Goal: Navigation & Orientation: Find specific page/section

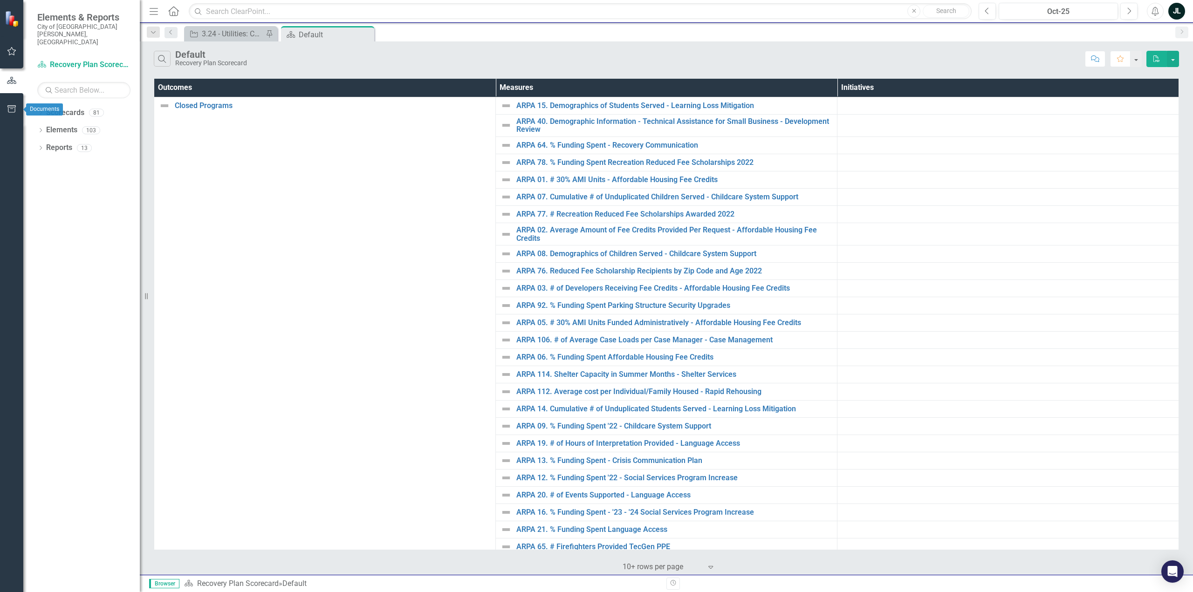
click at [13, 107] on icon "button" at bounding box center [11, 108] width 8 height 7
click at [48, 95] on link "Page Exports" at bounding box center [83, 100] width 93 height 11
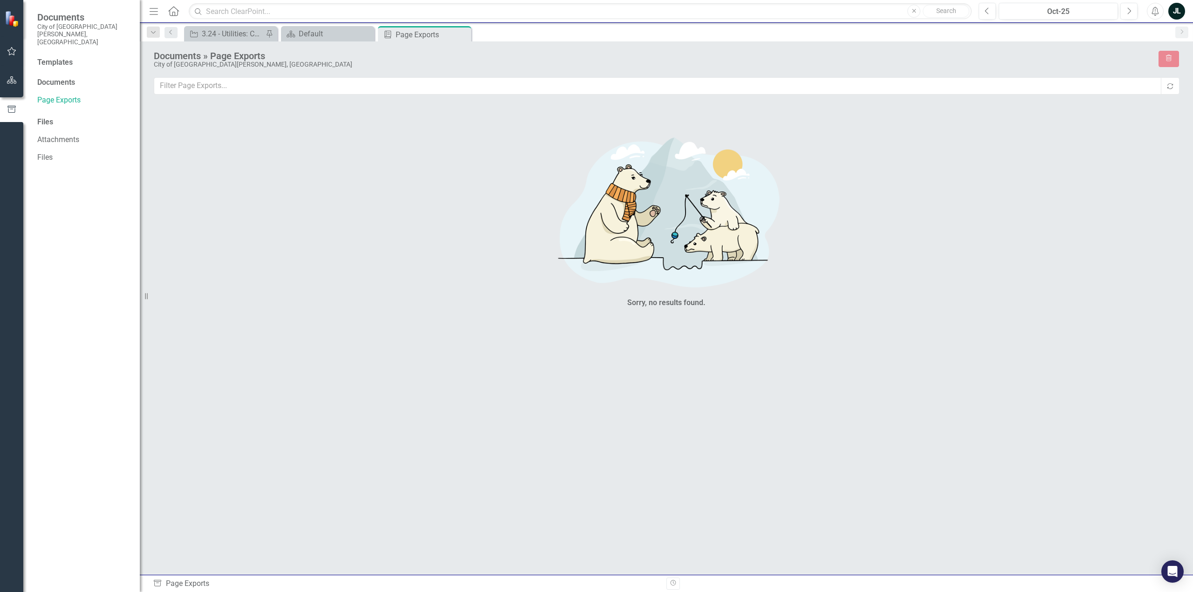
click at [51, 77] on div "Documents" at bounding box center [83, 82] width 93 height 11
click at [61, 77] on div "Documents" at bounding box center [83, 82] width 93 height 11
click at [53, 57] on div "Templates" at bounding box center [83, 62] width 93 height 11
click at [9, 79] on icon "button" at bounding box center [12, 79] width 10 height 7
click at [10, 19] on img at bounding box center [13, 19] width 16 height 16
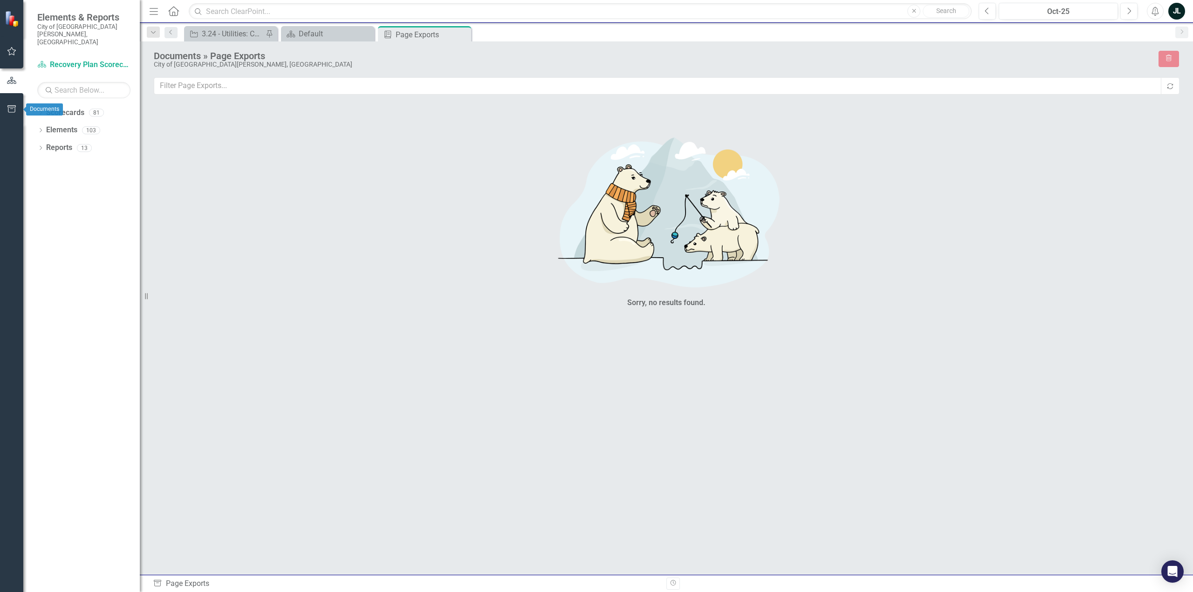
click at [14, 105] on button "button" at bounding box center [11, 110] width 21 height 20
click at [47, 152] on link "Files" at bounding box center [83, 157] width 93 height 11
click at [55, 95] on link "Page Exports" at bounding box center [83, 100] width 93 height 11
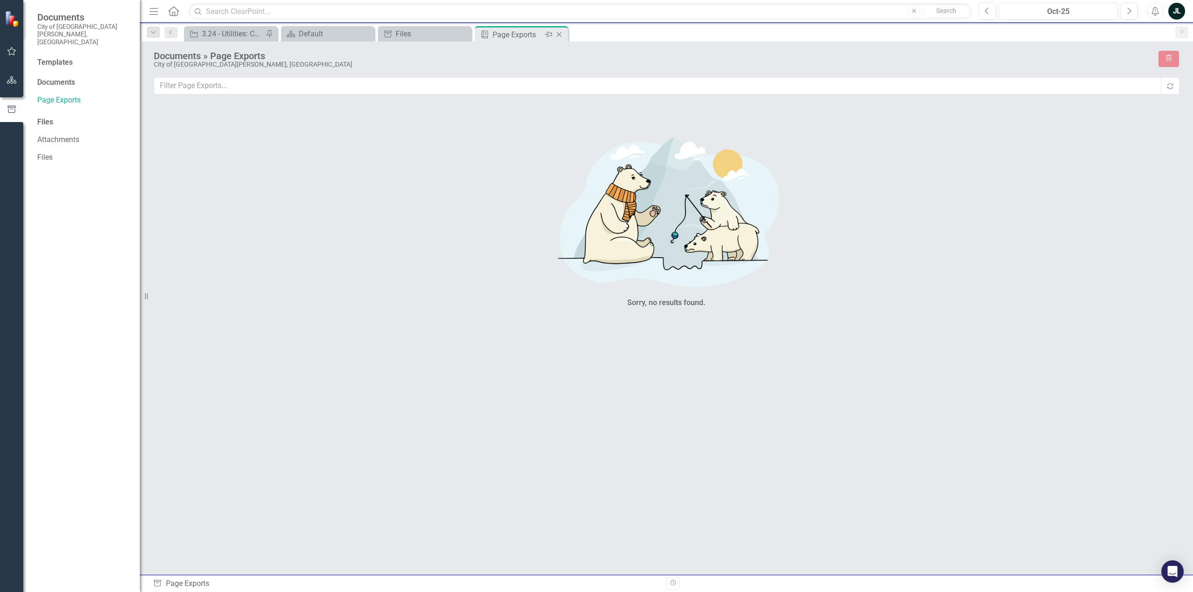
click at [559, 34] on icon at bounding box center [559, 34] width 5 height 5
click at [461, 36] on icon "Close" at bounding box center [462, 34] width 9 height 7
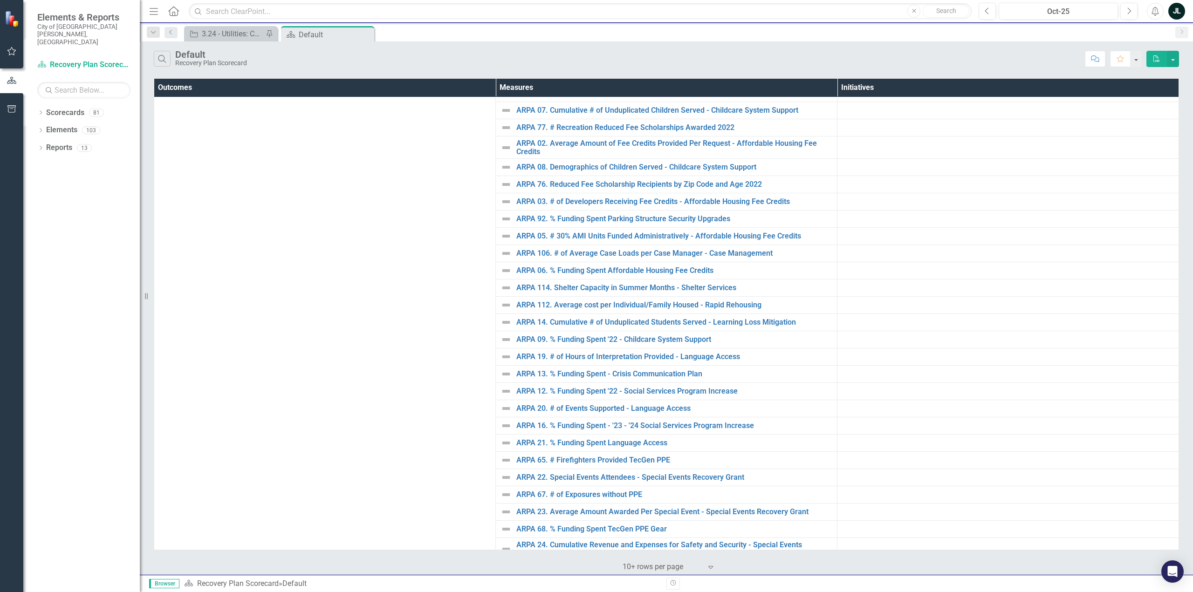
scroll to position [93, 0]
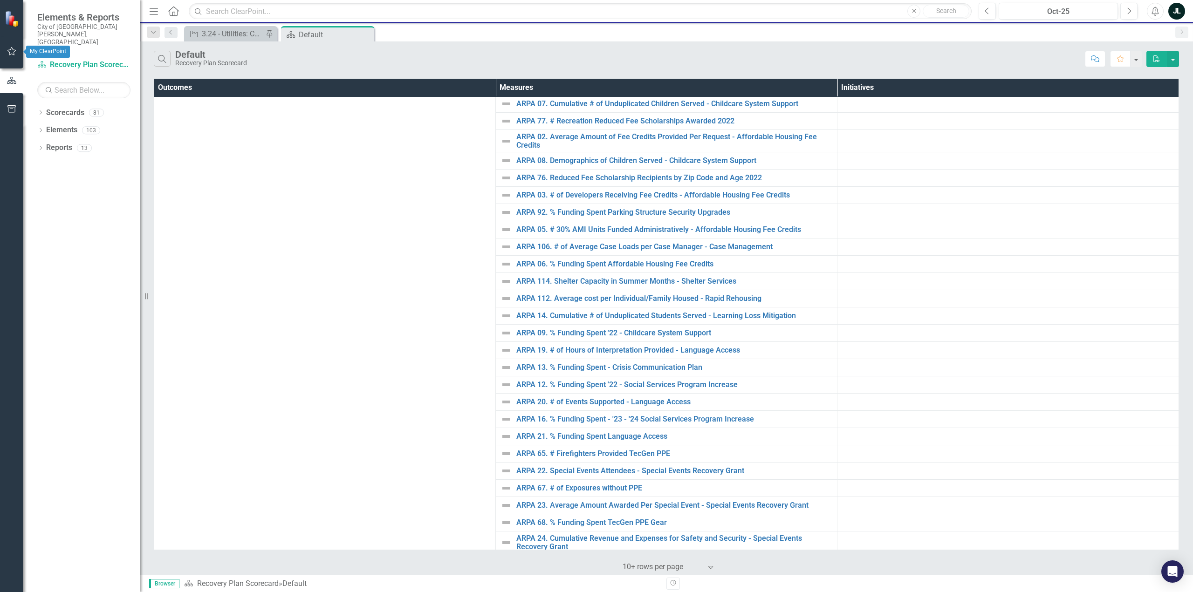
click at [11, 47] on button "button" at bounding box center [11, 52] width 21 height 20
click at [74, 185] on link "Alert Inbox" at bounding box center [64, 190] width 37 height 11
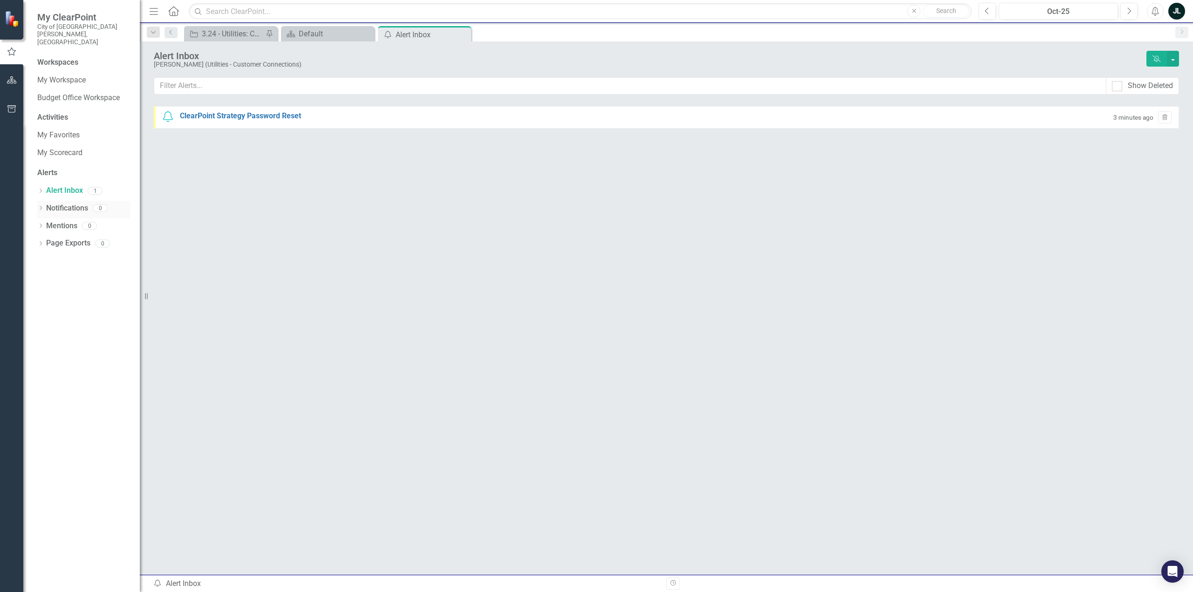
click at [60, 203] on link "Notifications" at bounding box center [67, 208] width 42 height 11
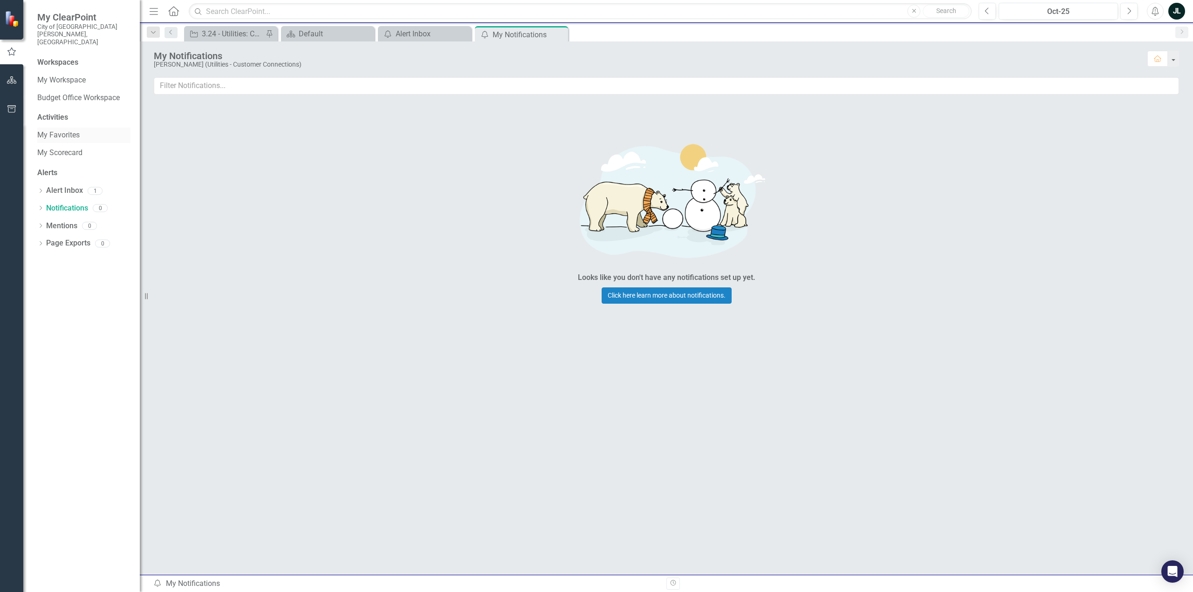
click at [61, 130] on link "My Favorites" at bounding box center [83, 135] width 93 height 11
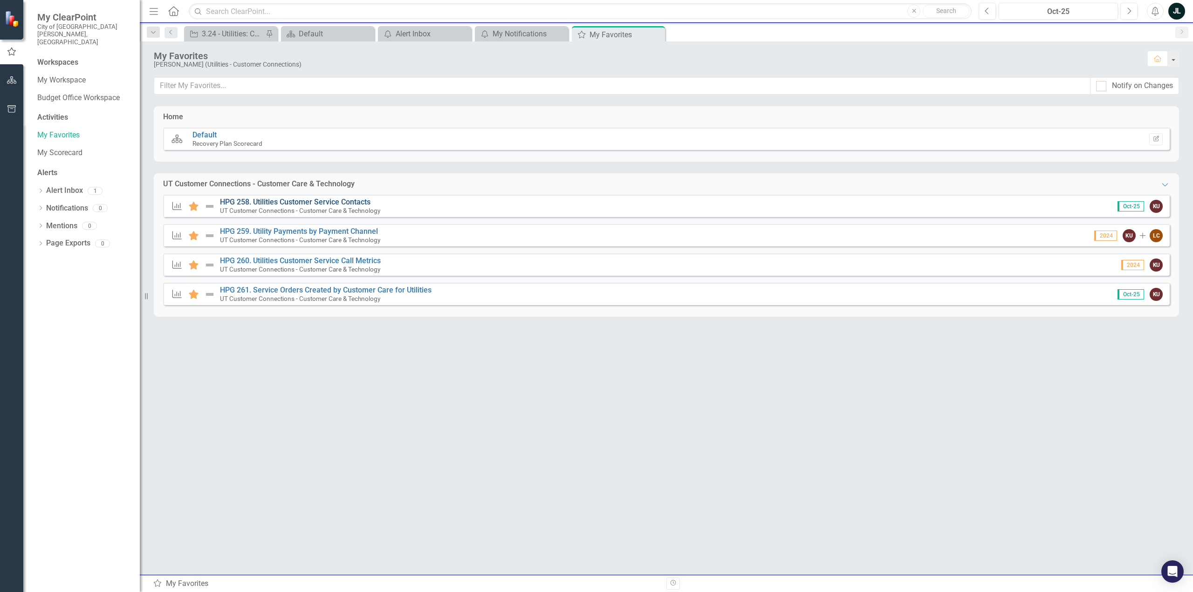
click at [257, 199] on link "HPG 258. Utilities Customer Service Contacts" at bounding box center [295, 202] width 151 height 9
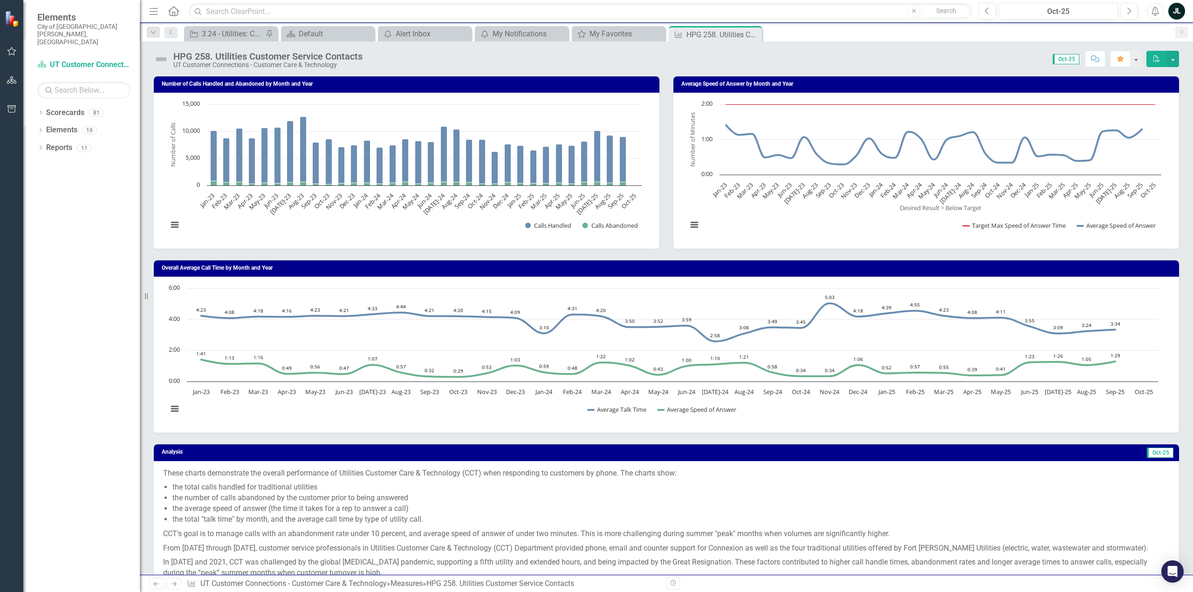
click at [1064, 62] on span "Oct-25" at bounding box center [1066, 59] width 27 height 10
click at [604, 33] on div "My Favorites" at bounding box center [621, 34] width 62 height 12
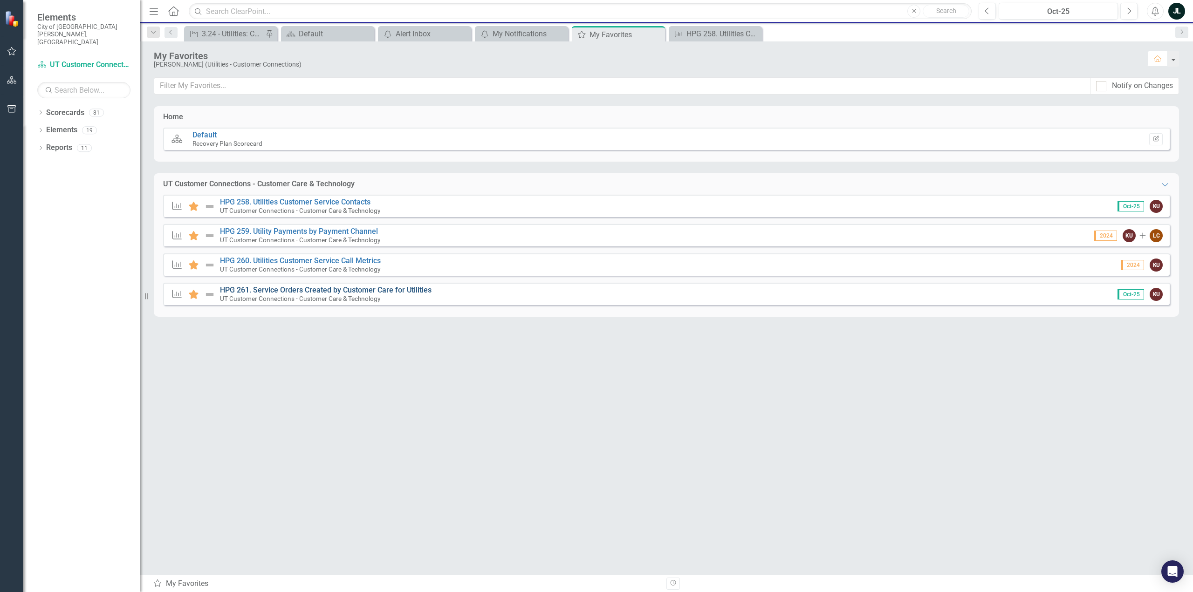
click at [313, 287] on link "HPG 261. Service Orders Created by Customer Care for Utilities" at bounding box center [326, 290] width 212 height 9
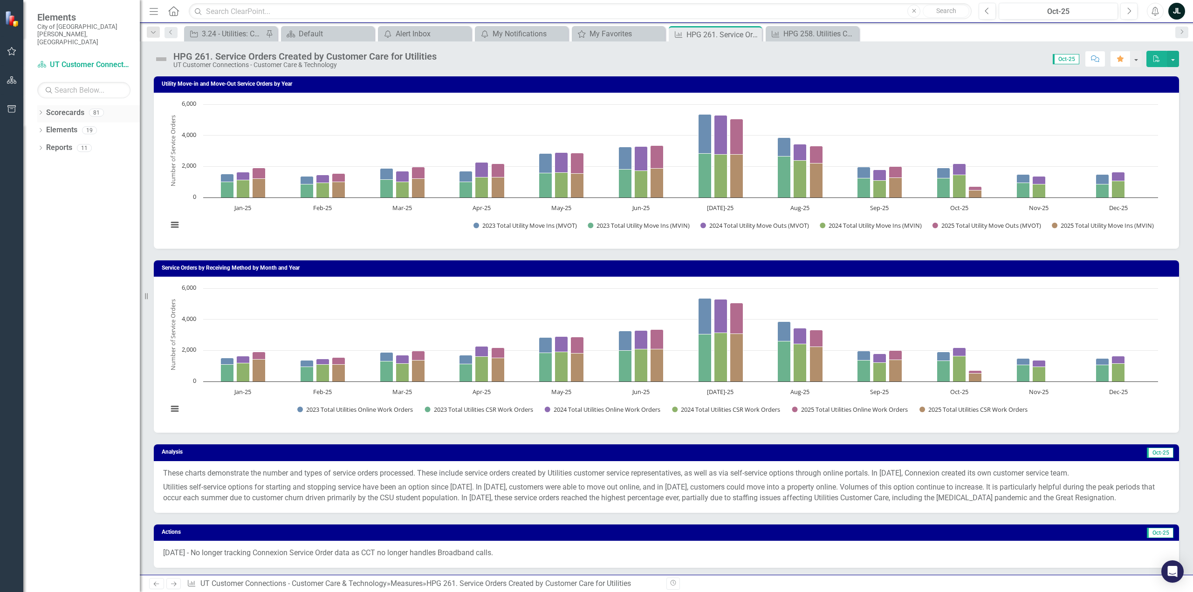
click at [101, 109] on div "81" at bounding box center [96, 113] width 15 height 8
click at [41, 111] on icon "Dropdown" at bounding box center [40, 113] width 7 height 5
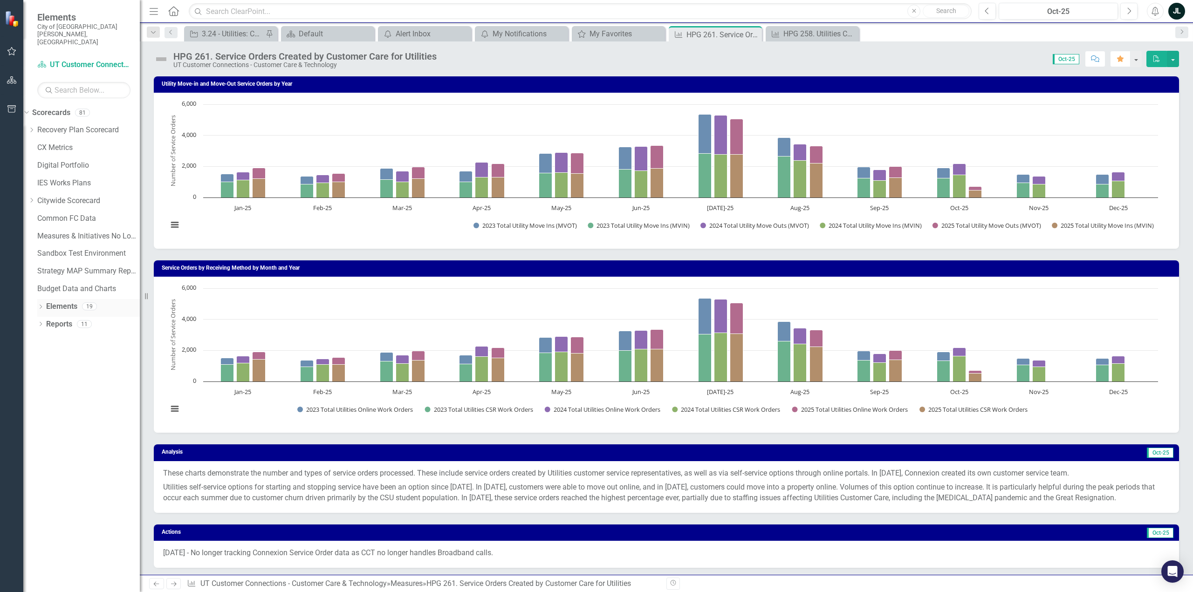
click at [41, 305] on icon "Dropdown" at bounding box center [40, 307] width 7 height 5
click at [40, 393] on icon "Dropdown" at bounding box center [40, 395] width 7 height 5
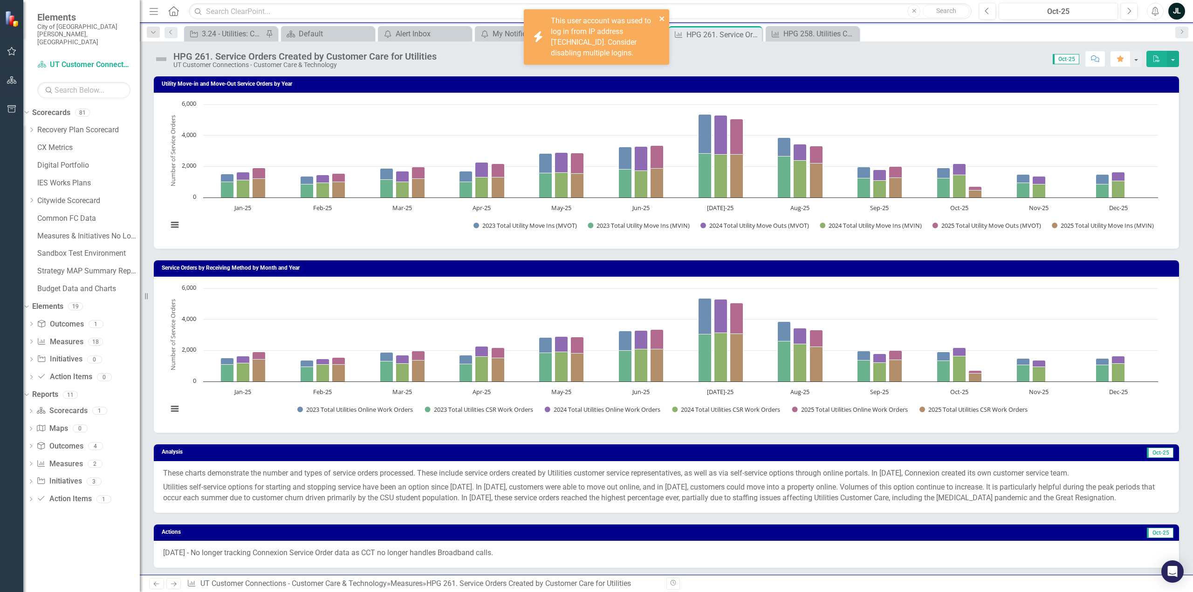
click at [662, 17] on icon "close" at bounding box center [662, 18] width 7 height 7
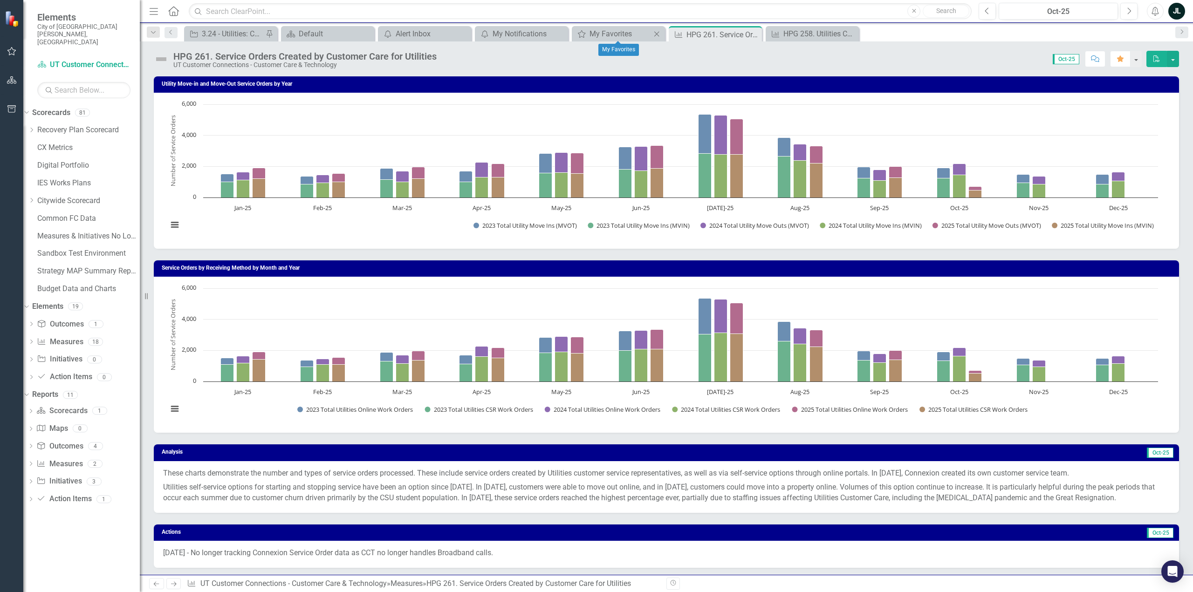
click at [606, 27] on div "My Favorites My Favorites Close" at bounding box center [618, 33] width 93 height 15
click at [601, 34] on div "My Favorites" at bounding box center [621, 34] width 62 height 12
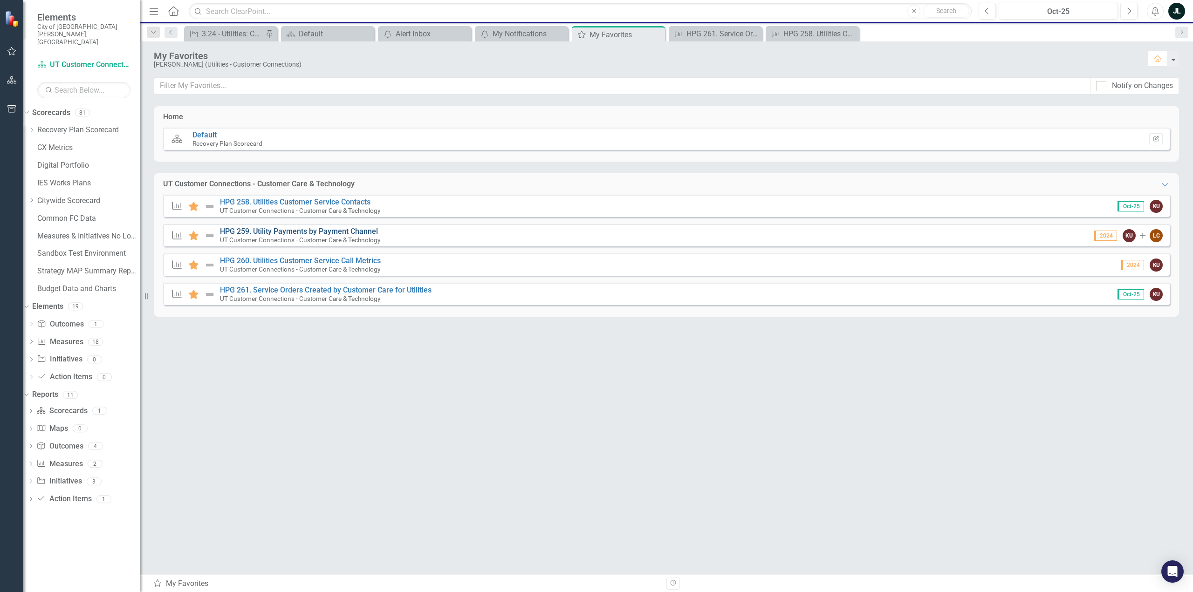
click at [288, 233] on link "HPG 259. Utility Payments by Payment Channel" at bounding box center [299, 231] width 158 height 9
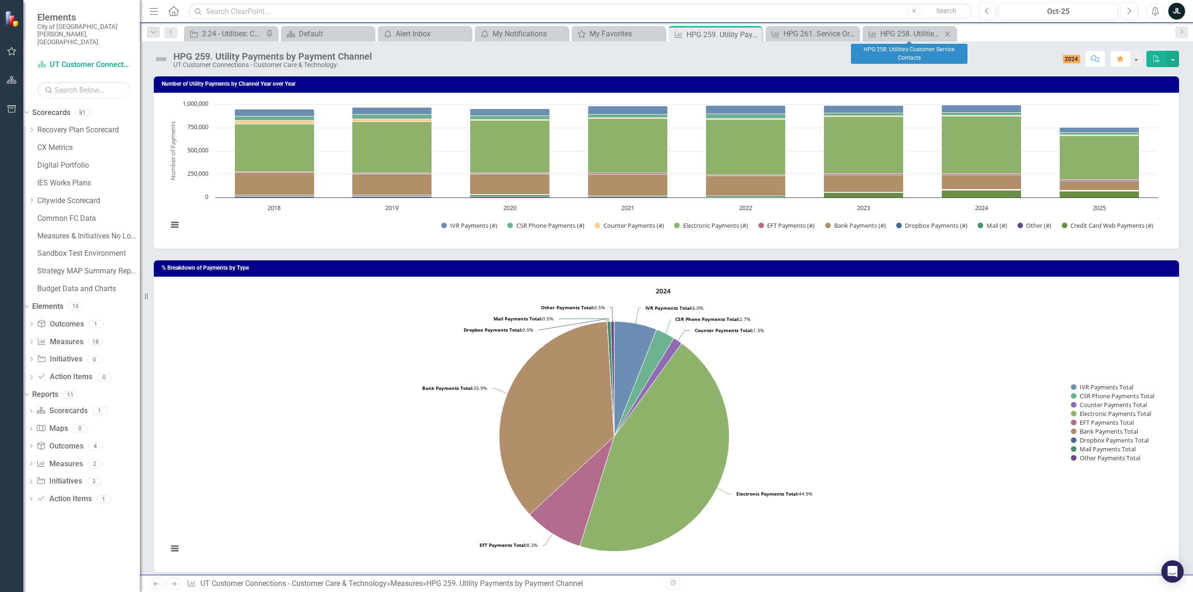
click at [945, 33] on icon "Close" at bounding box center [947, 33] width 9 height 7
click at [852, 32] on icon "Close" at bounding box center [850, 33] width 9 height 7
click at [752, 33] on icon "Close" at bounding box center [752, 34] width 9 height 7
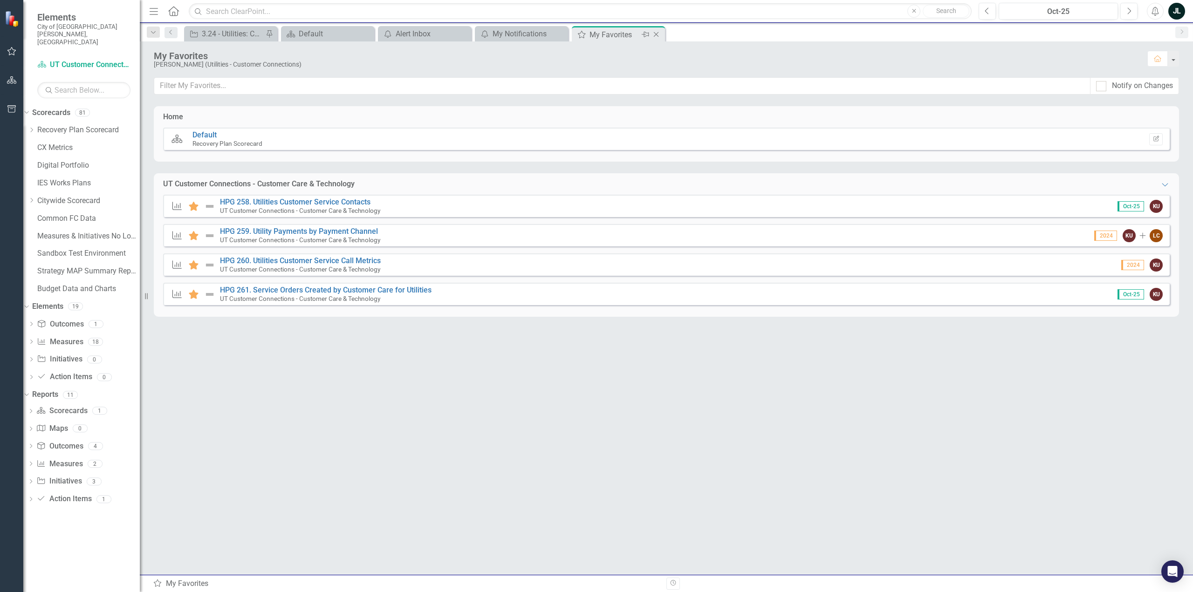
click at [604, 39] on div "My Favorites" at bounding box center [615, 35] width 50 height 12
click at [315, 260] on link "HPG 260. Utilities Customer Service Call Metrics" at bounding box center [300, 260] width 161 height 9
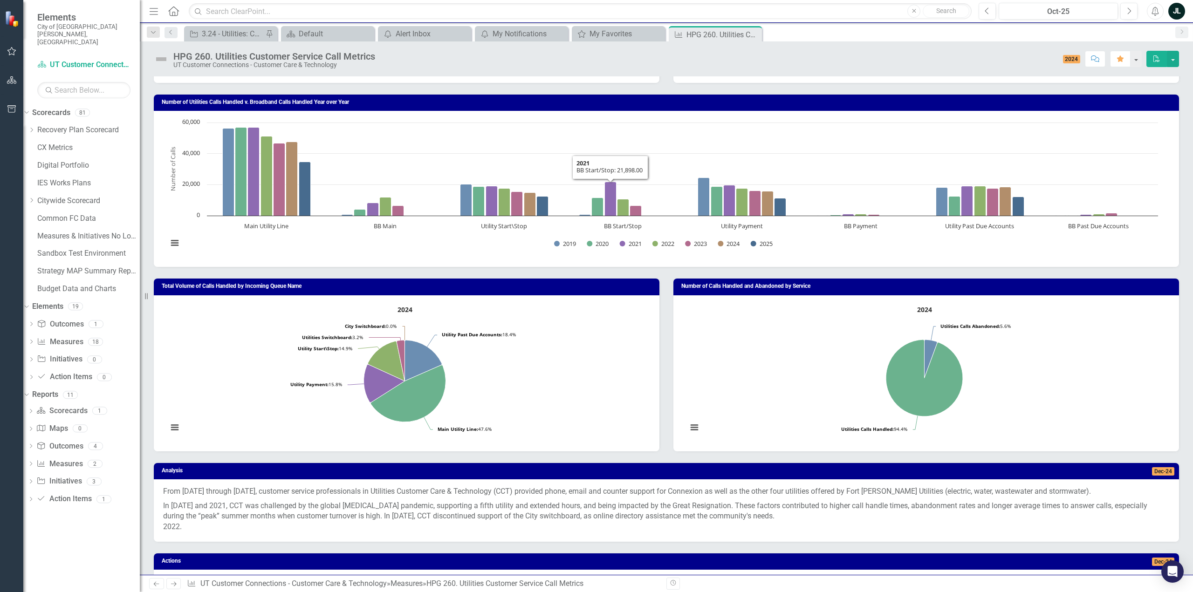
scroll to position [47, 0]
